Goal: Transaction & Acquisition: Obtain resource

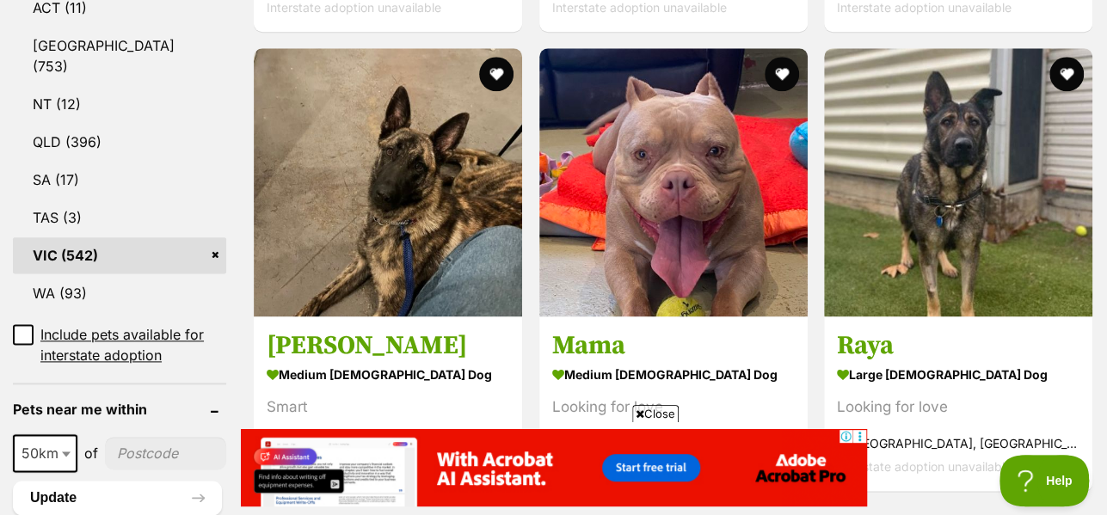
scroll to position [968, 0]
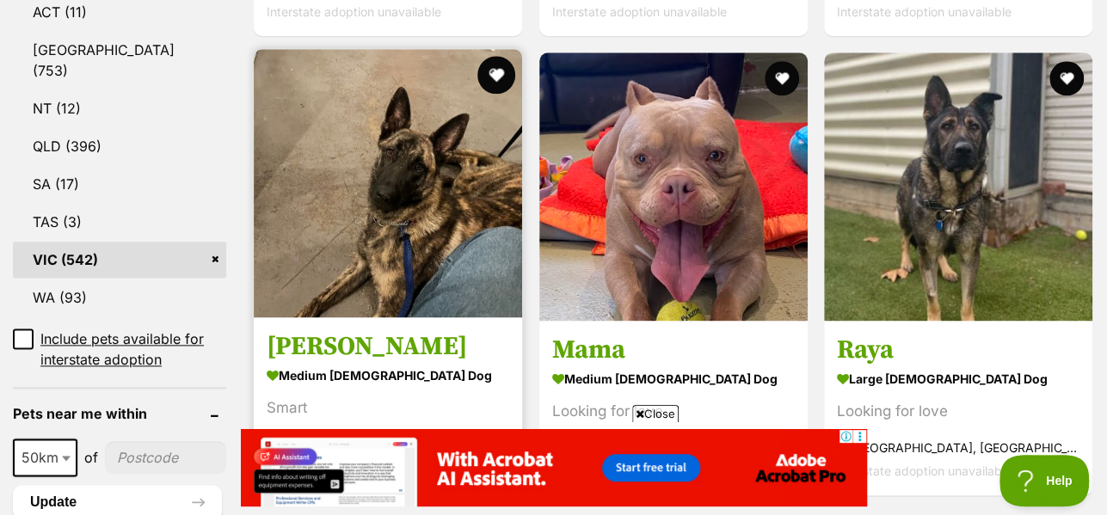
click at [494, 73] on button "favourite" at bounding box center [497, 75] width 38 height 38
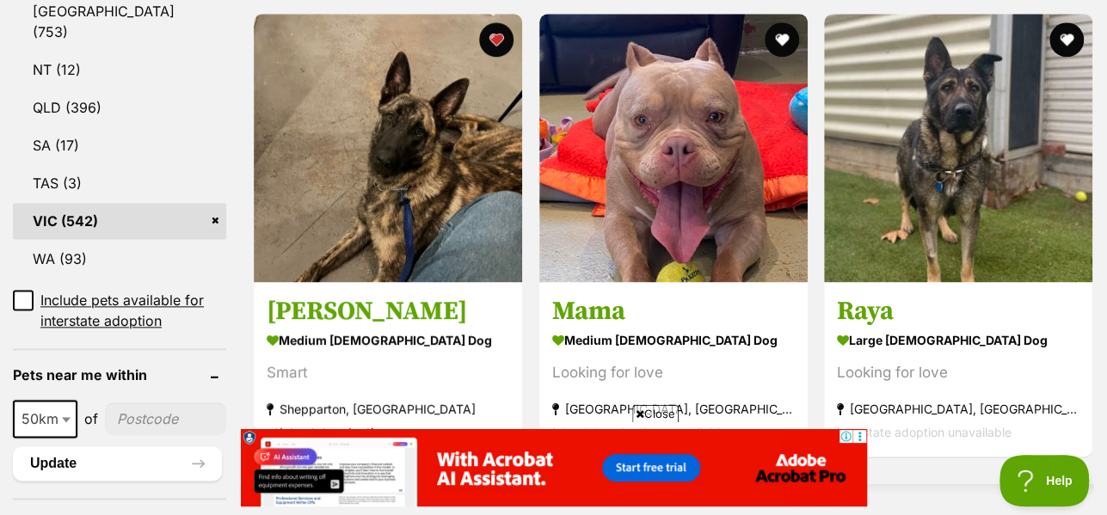
scroll to position [1006, 0]
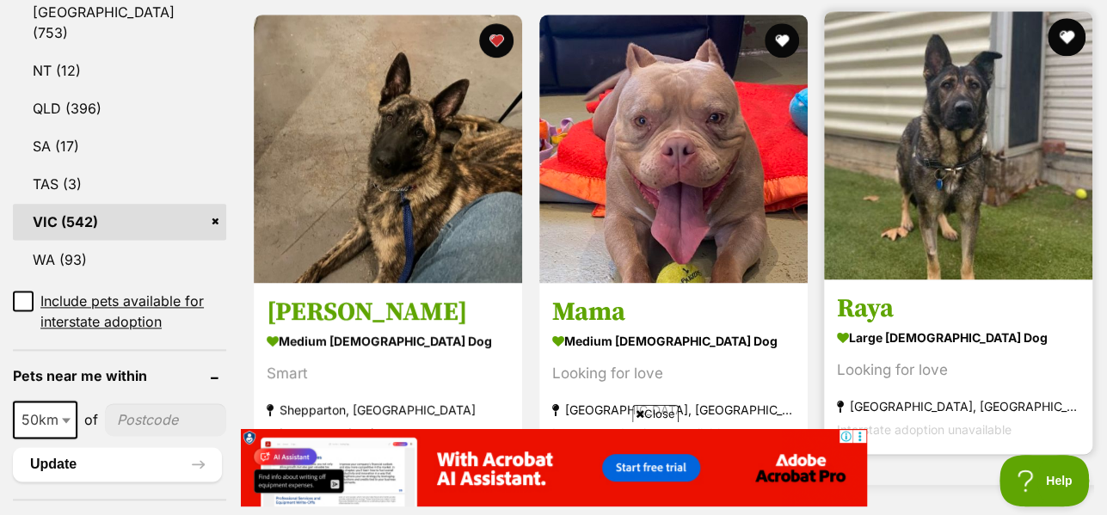
click at [1068, 35] on button "favourite" at bounding box center [1066, 37] width 38 height 38
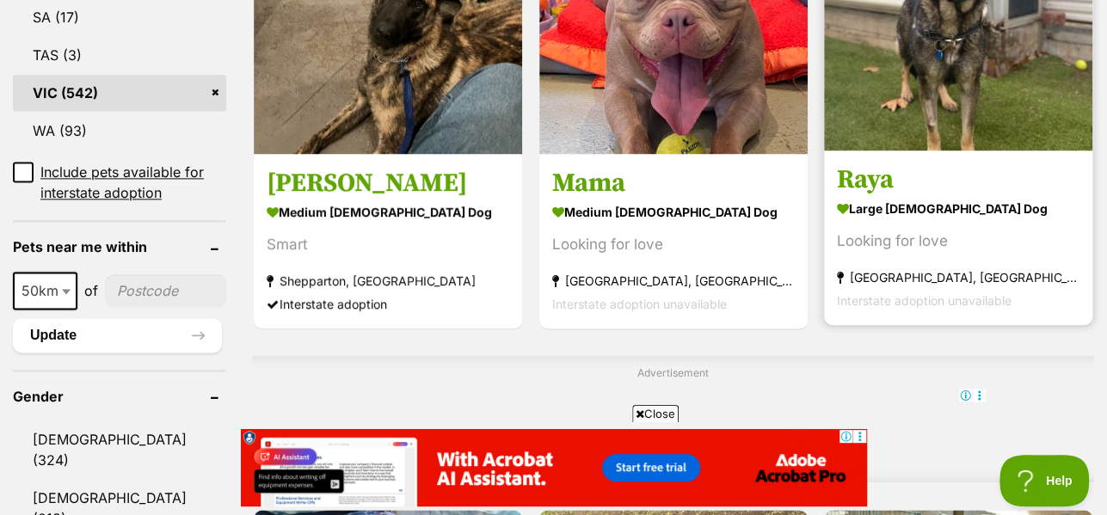
scroll to position [1137, 0]
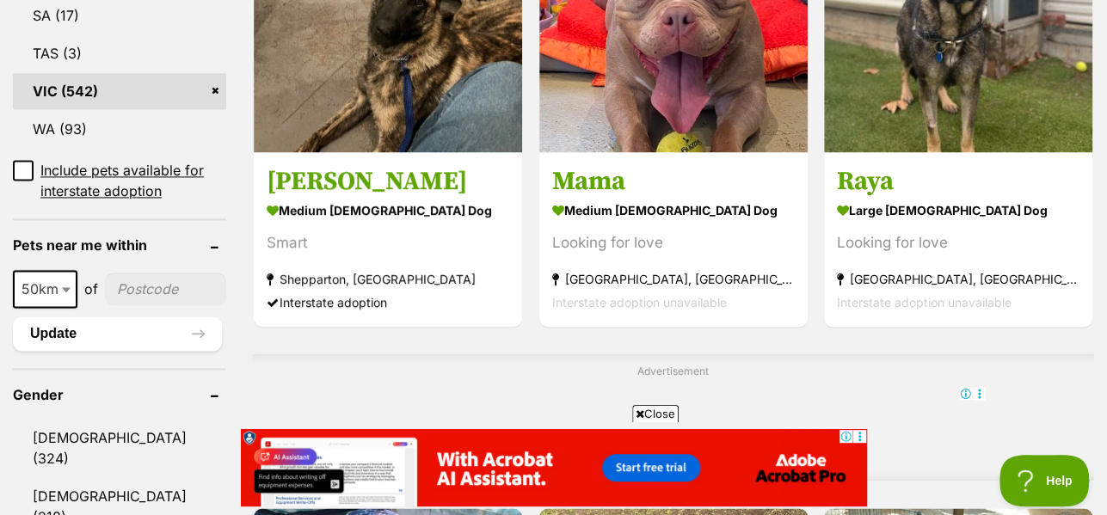
click at [655, 411] on span "Close" at bounding box center [655, 413] width 46 height 17
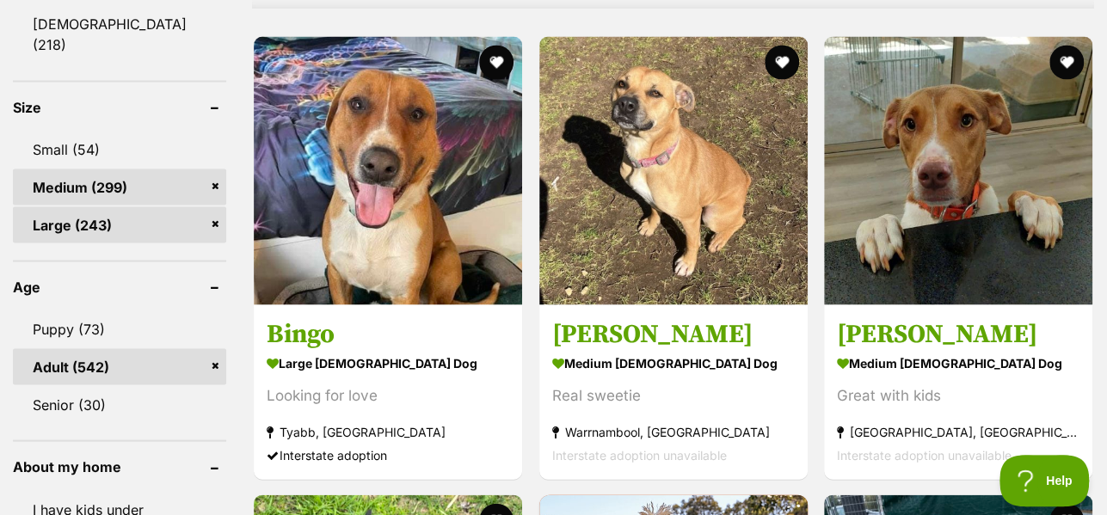
scroll to position [1633, 0]
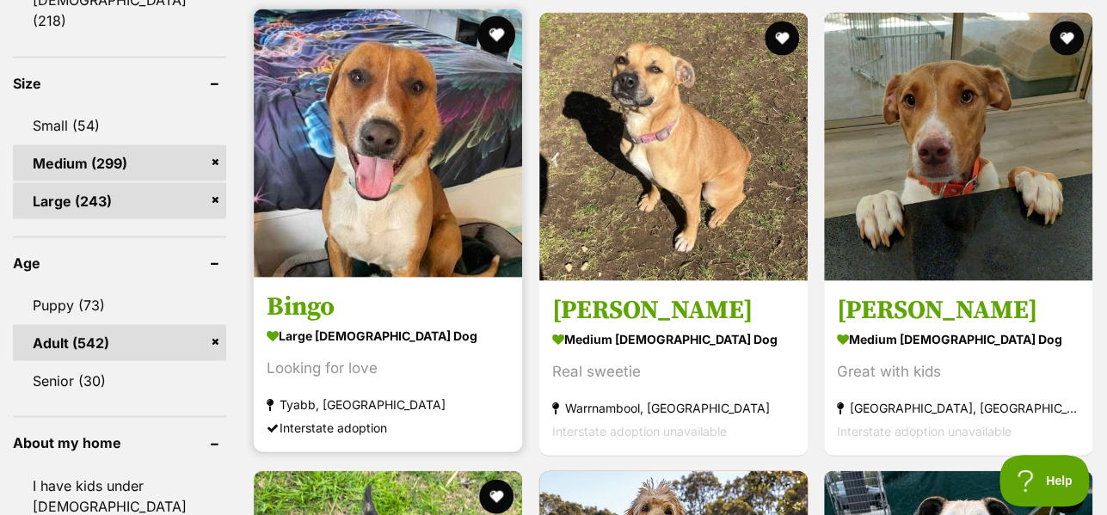
click at [500, 41] on button "favourite" at bounding box center [497, 34] width 38 height 38
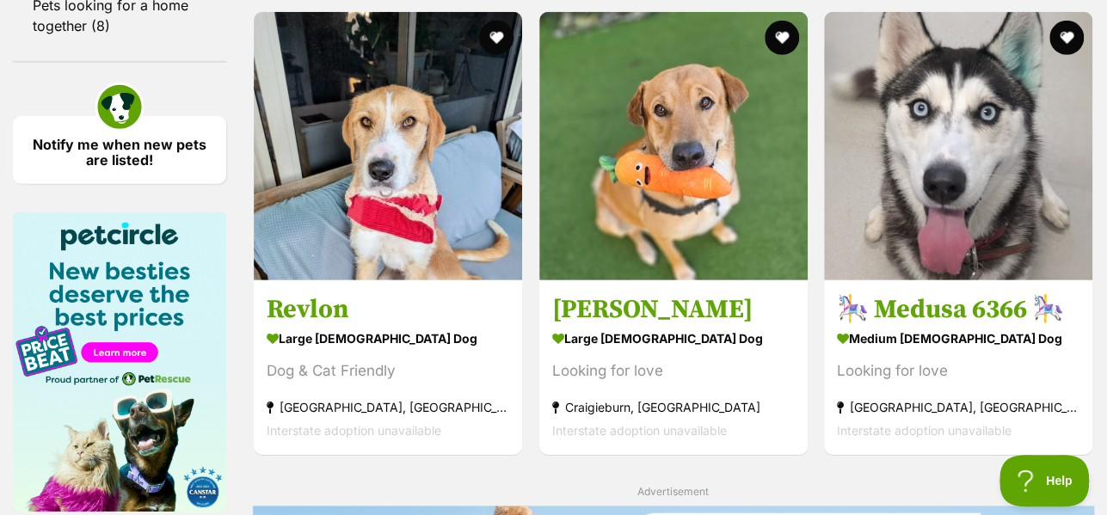
scroll to position [2544, 0]
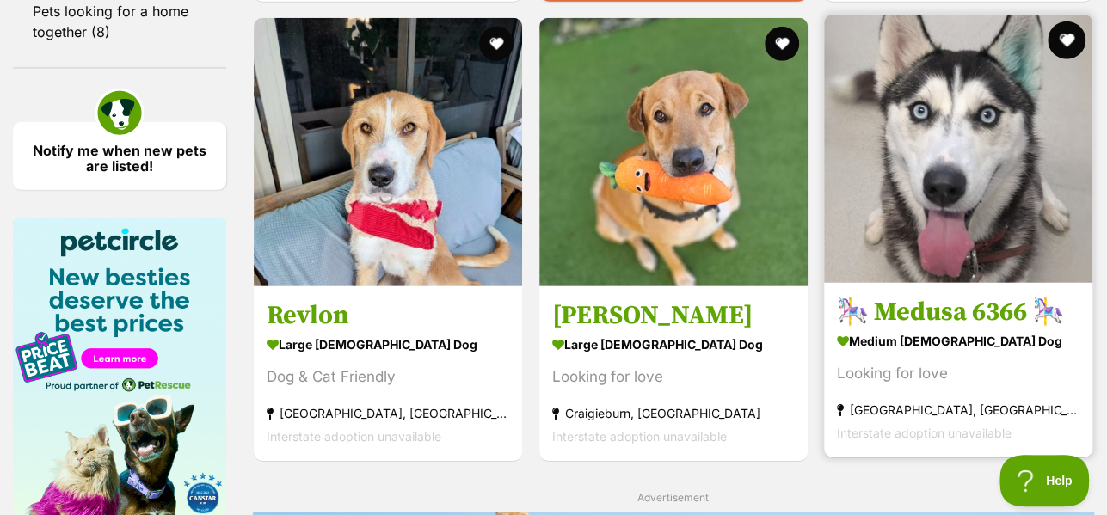
click at [1076, 40] on button "favourite" at bounding box center [1066, 40] width 38 height 38
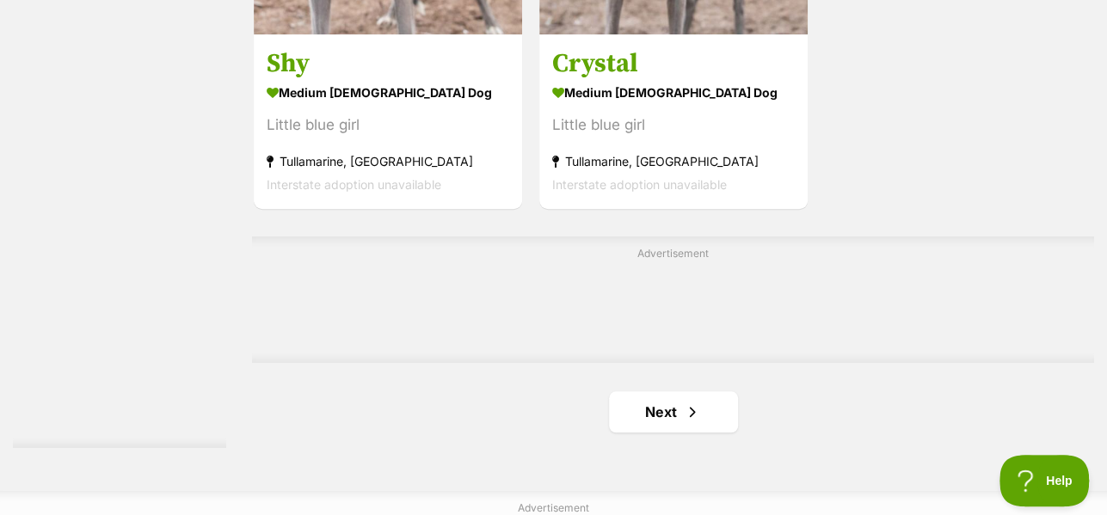
scroll to position [4036, 0]
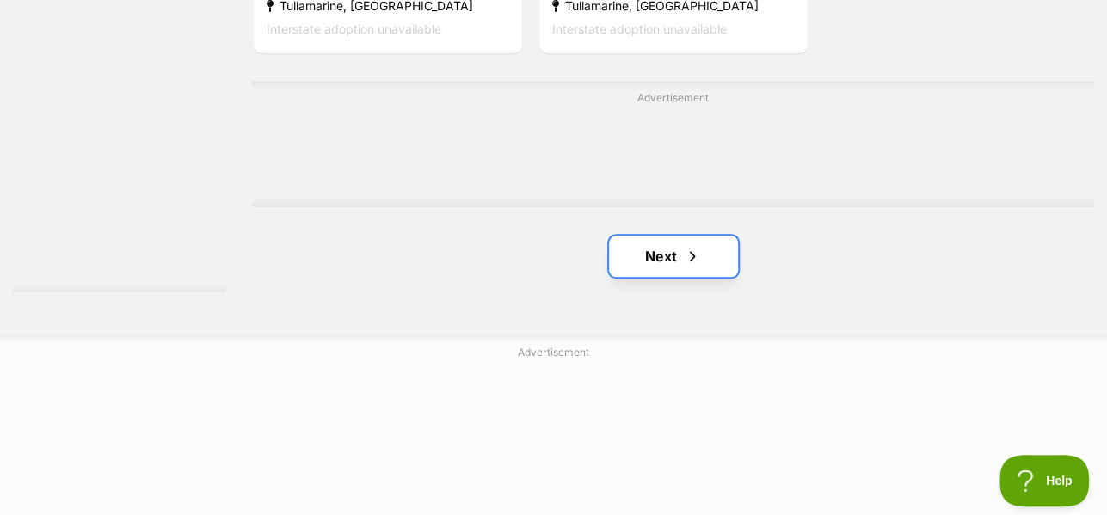
click at [665, 277] on link "Next" at bounding box center [673, 256] width 129 height 41
